Goal: Understand process/instructions: Learn how to perform a task or action

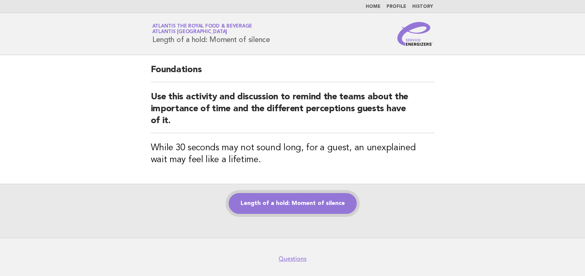
click at [305, 200] on link "Length of a hold: Moment of silence" at bounding box center [293, 203] width 128 height 21
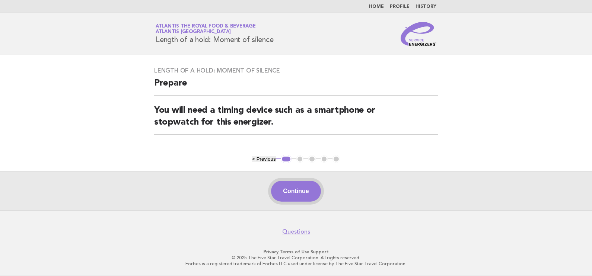
click at [304, 193] on button "Continue" at bounding box center [296, 191] width 50 height 21
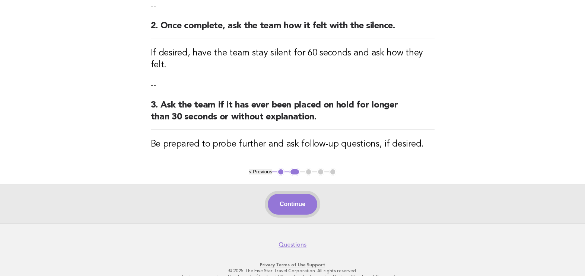
click at [305, 194] on button "Continue" at bounding box center [293, 204] width 50 height 21
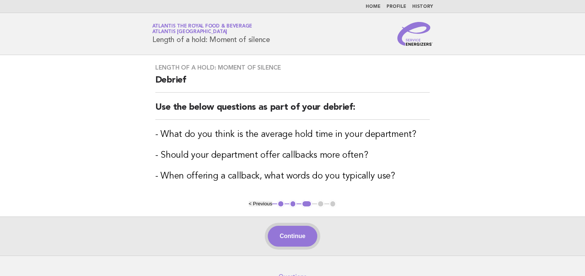
click at [281, 235] on button "Continue" at bounding box center [293, 236] width 50 height 21
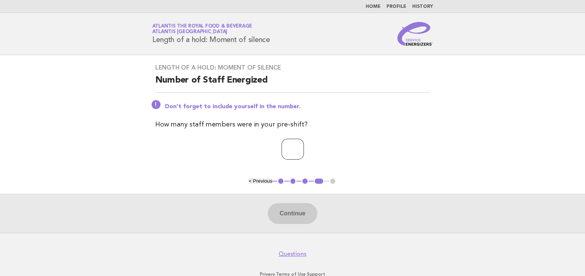
click at [300, 147] on input "number" at bounding box center [293, 149] width 22 height 21
type input "**"
click at [308, 210] on button "Continue" at bounding box center [293, 213] width 50 height 21
